Goal: Task Accomplishment & Management: Complete application form

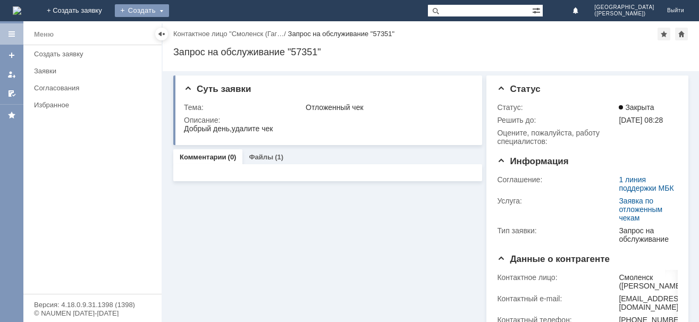
click at [169, 10] on div "Создать" at bounding box center [142, 10] width 54 height 13
click at [198, 28] on link "Заявка" at bounding box center [157, 32] width 81 height 13
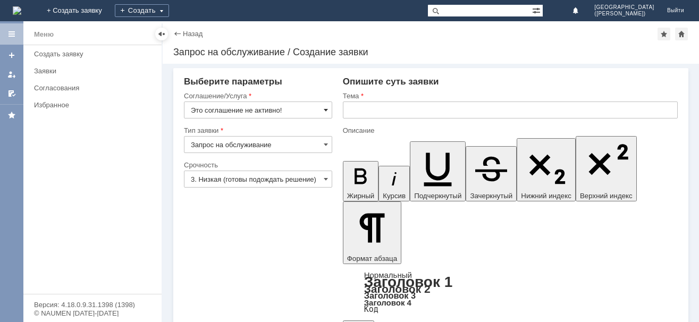
click at [327, 109] on span at bounding box center [326, 110] width 4 height 9
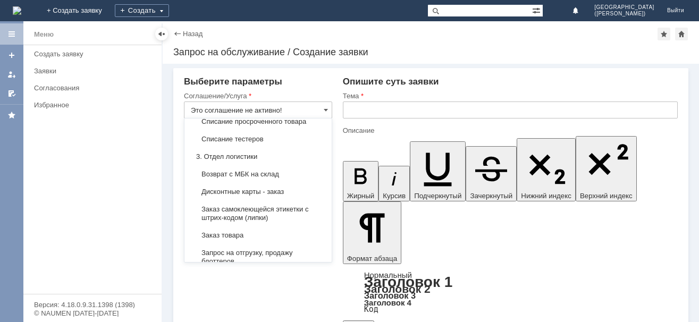
scroll to position [308, 0]
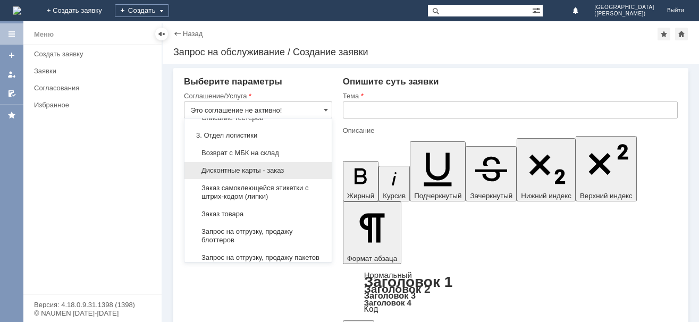
click at [249, 175] on div "Дисконтные карты - заказ" at bounding box center [257, 170] width 147 height 17
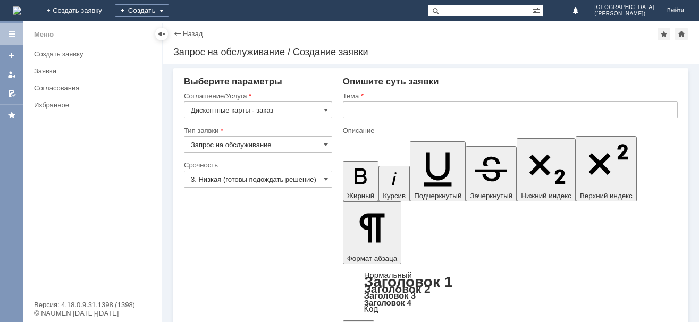
type input "Дисконтные карты - заказ"
click at [169, 13] on div "Создать" at bounding box center [142, 10] width 54 height 13
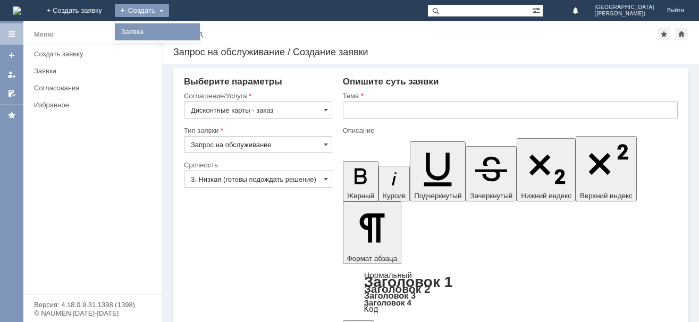
click at [198, 31] on link "Заявка" at bounding box center [157, 32] width 81 height 13
